Goal: Transaction & Acquisition: Subscribe to service/newsletter

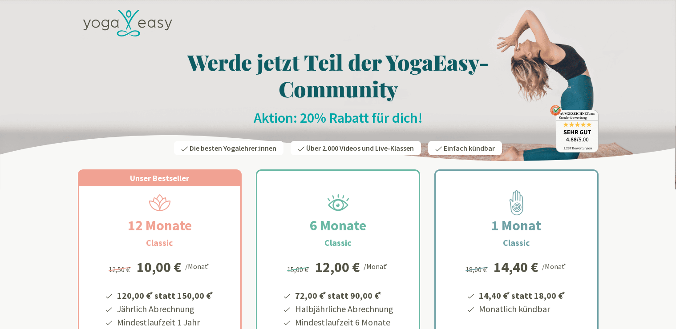
scroll to position [162, 0]
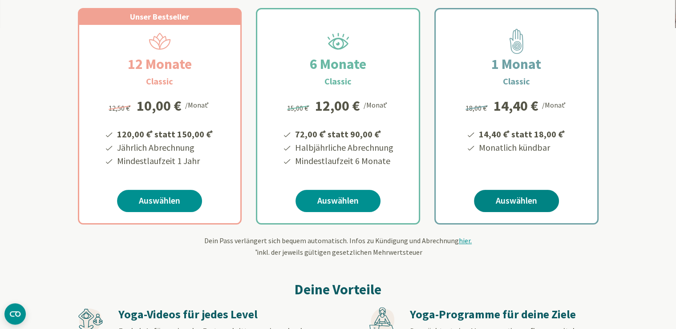
click at [522, 195] on link "Auswählen" at bounding box center [516, 201] width 85 height 22
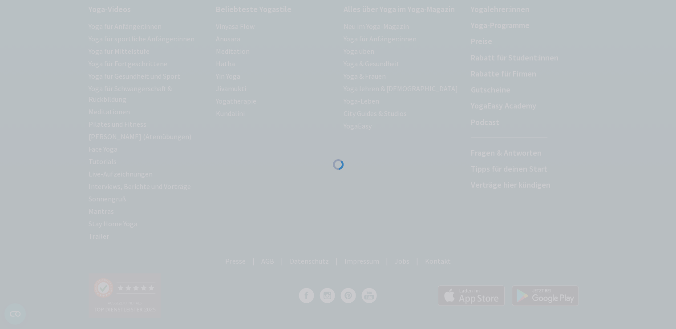
scroll to position [151, 0]
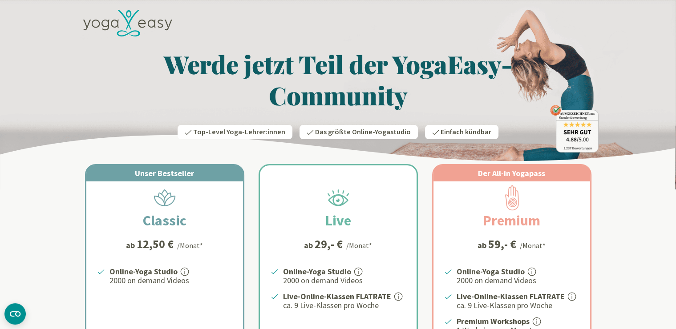
click at [116, 19] on icon at bounding box center [127, 23] width 89 height 27
